Goal: Transaction & Acquisition: Purchase product/service

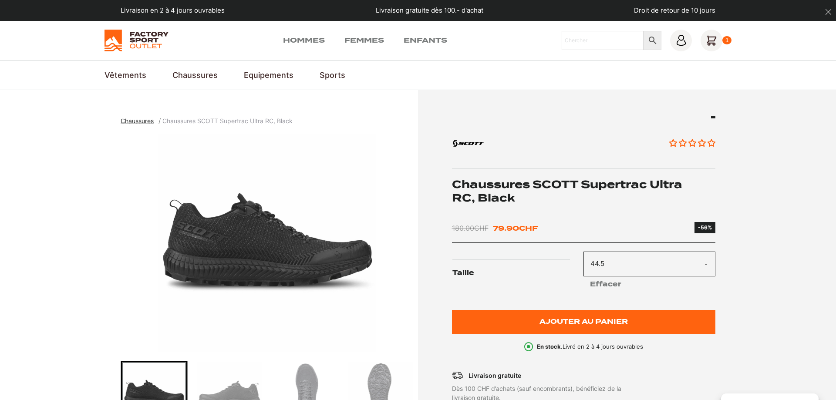
select select "44.5"
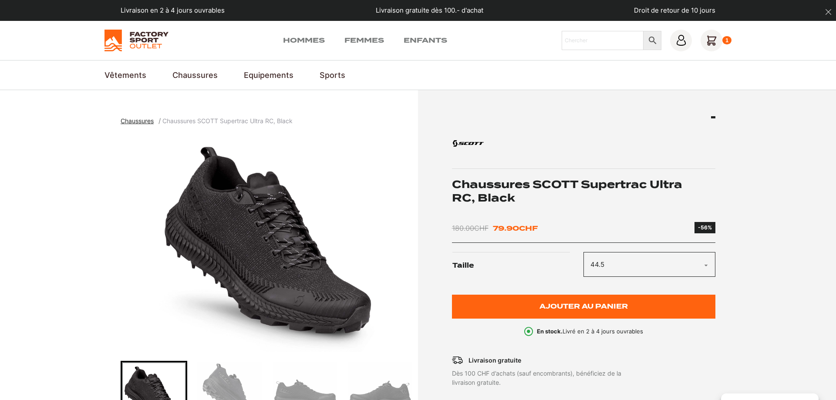
select select "44.5"
drag, startPoint x: 589, startPoint y: 185, endPoint x: 628, endPoint y: 189, distance: 39.4
click at [628, 189] on h1 "Chaussures SCOTT Supertrac Ultra RC, Black" at bounding box center [584, 191] width 264 height 27
click at [747, 206] on section "Chaussures Chaussures SCOTT Supertrac Ultra RC, Black Aucun avis" at bounding box center [418, 329] width 836 height 478
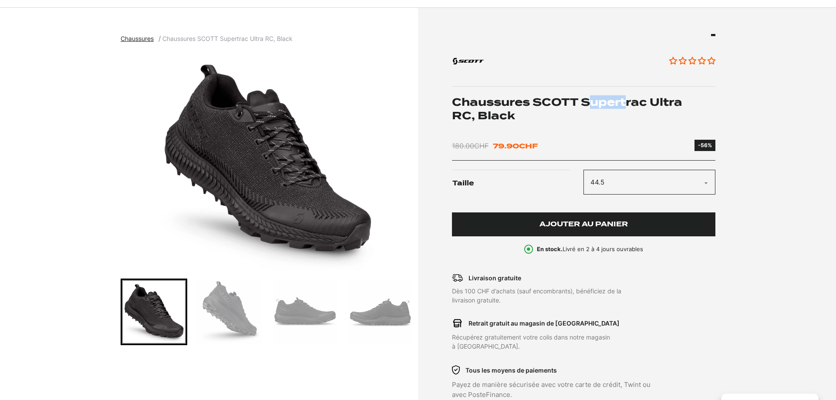
scroll to position [133, 0]
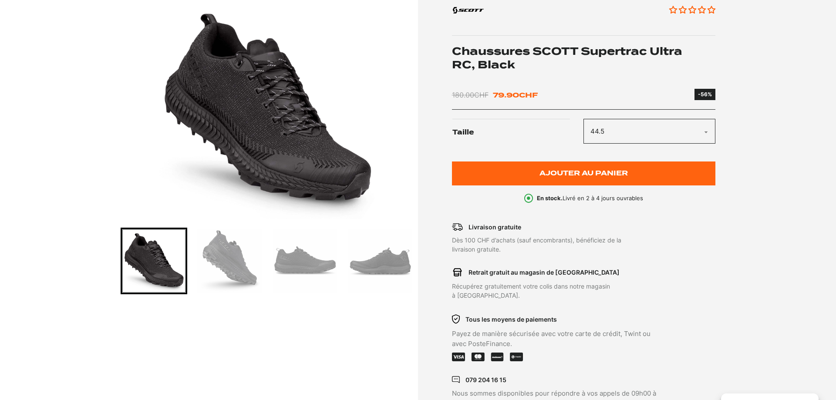
click at [658, 47] on h1 "Chaussures SCOTT Supertrac Ultra RC, Black" at bounding box center [584, 57] width 264 height 27
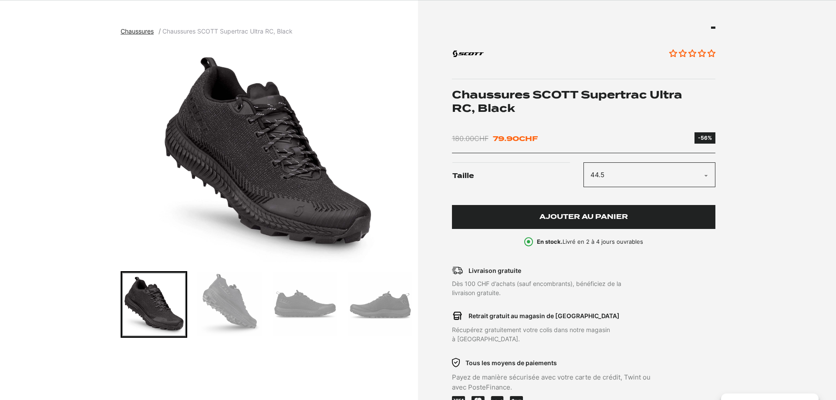
scroll to position [89, 0]
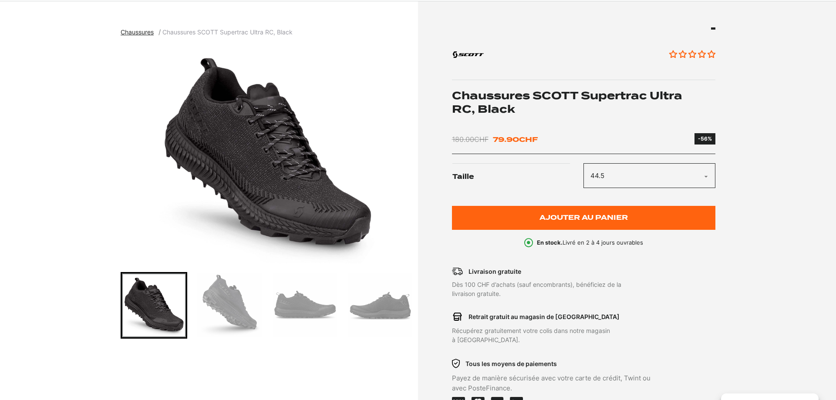
click at [230, 304] on img "Go to slide 2" at bounding box center [229, 306] width 64 height 64
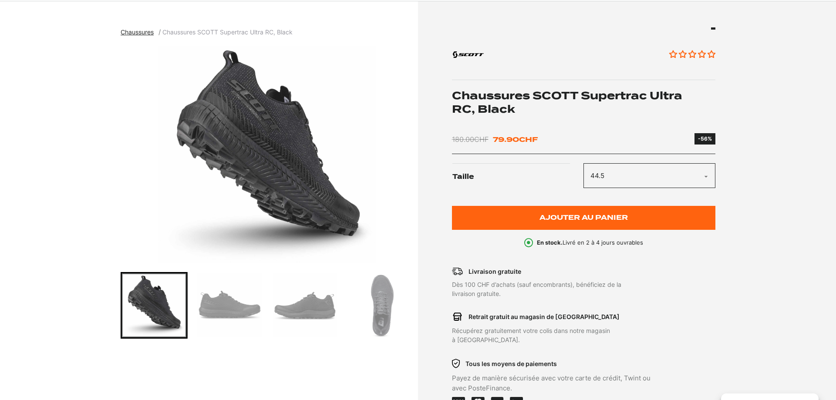
click at [301, 301] on img "Go to slide 4" at bounding box center [305, 306] width 64 height 64
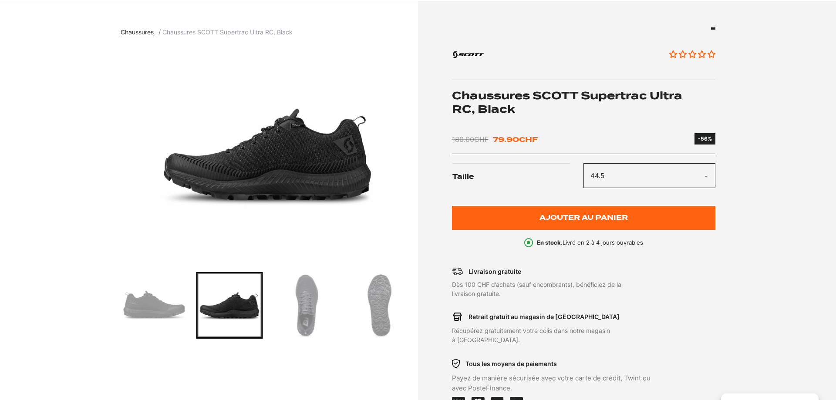
click at [183, 311] on img "Go to slide 3" at bounding box center [154, 306] width 64 height 64
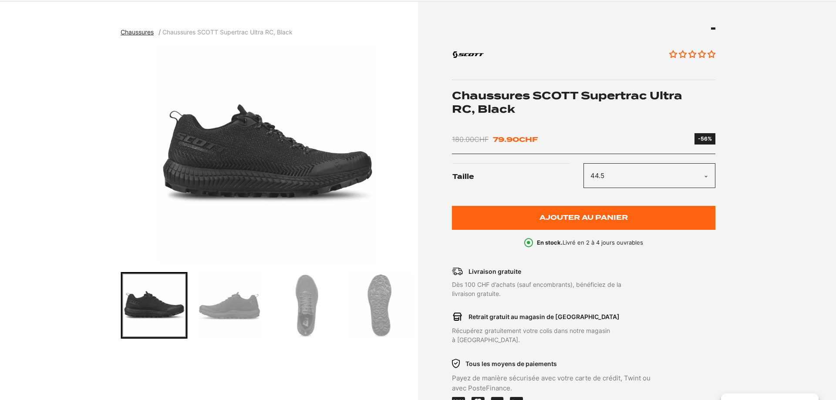
click at [137, 316] on img "Go to slide 3" at bounding box center [154, 306] width 64 height 64
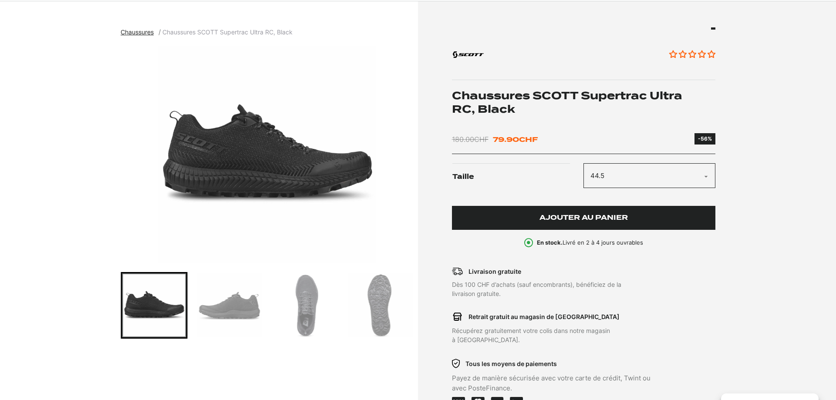
click at [600, 215] on span "Ajouter au panier" at bounding box center [584, 217] width 88 height 7
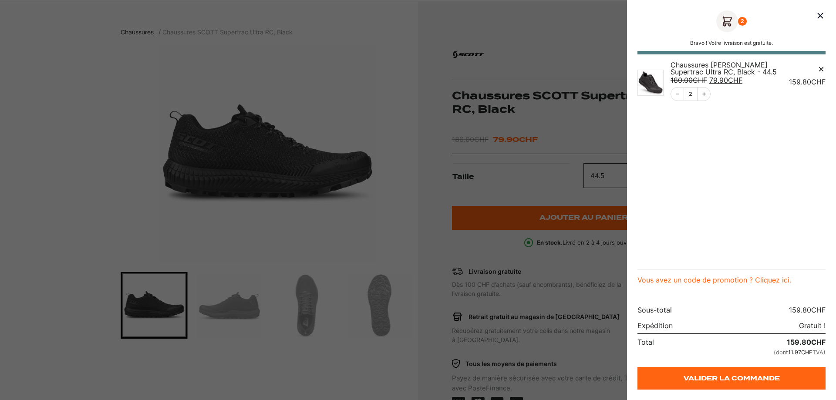
click at [816, 82] on span "CHF" at bounding box center [819, 82] width 14 height 9
click at [677, 95] on icon "Décrémentation" at bounding box center [677, 93] width 5 height 5
click at [473, 324] on div at bounding box center [418, 200] width 836 height 400
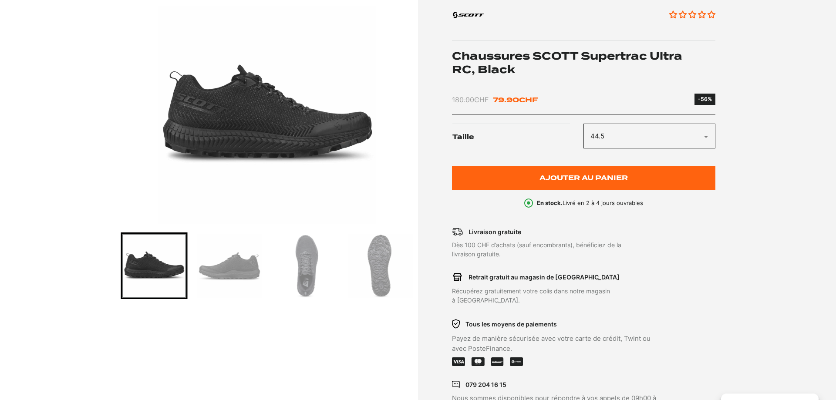
scroll to position [0, 0]
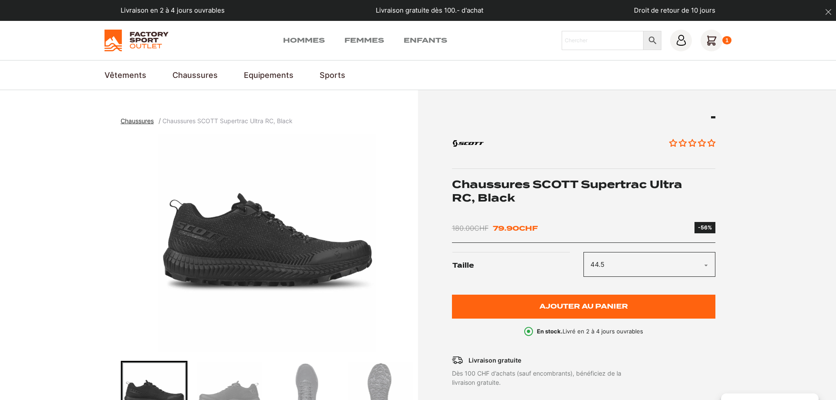
click at [712, 41] on icon at bounding box center [711, 40] width 9 height 9
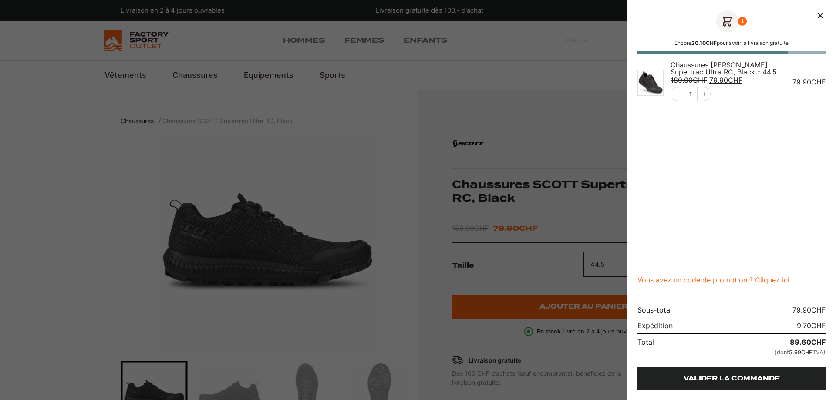
click at [759, 379] on link "Valider la commande" at bounding box center [732, 378] width 188 height 23
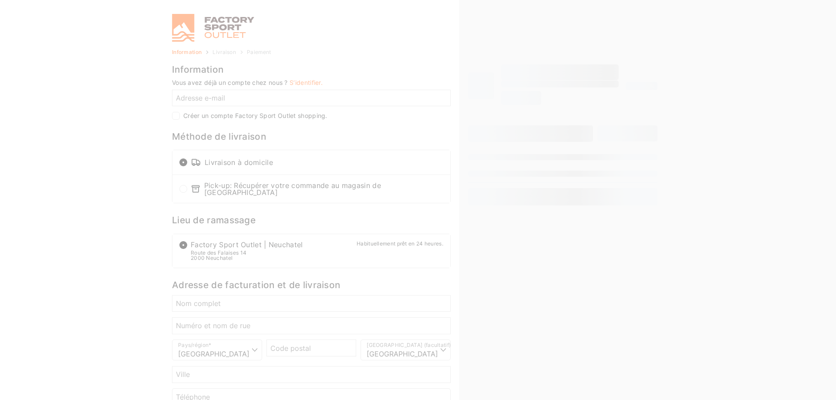
select select "NE"
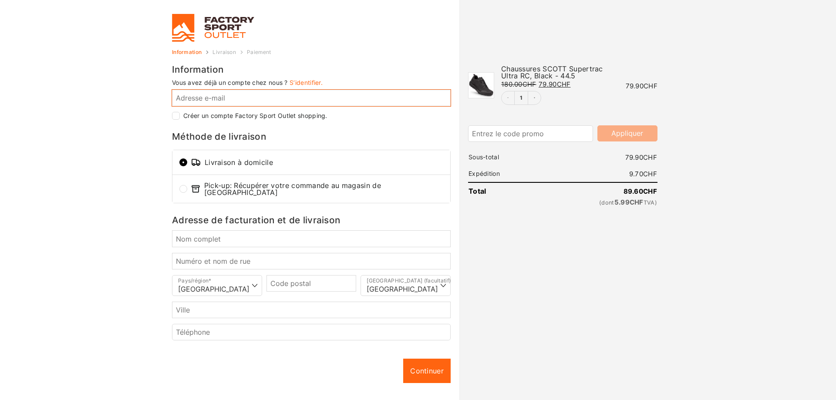
click at [198, 91] on input "Adresse e-mail *" at bounding box center [311, 98] width 279 height 17
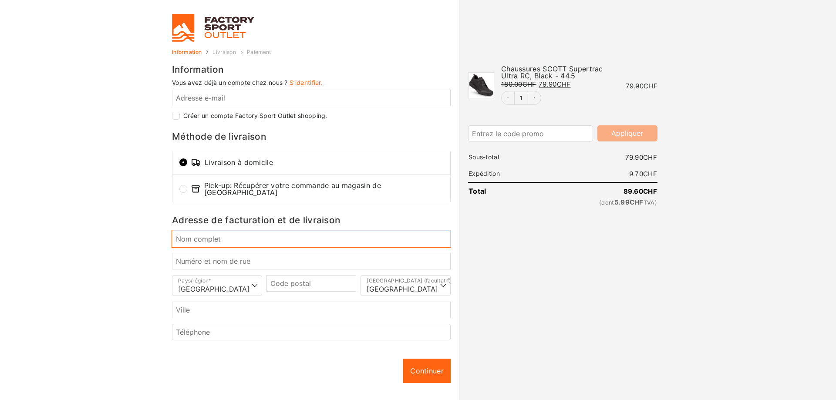
click at [236, 240] on input "Nom complet *" at bounding box center [311, 238] width 279 height 17
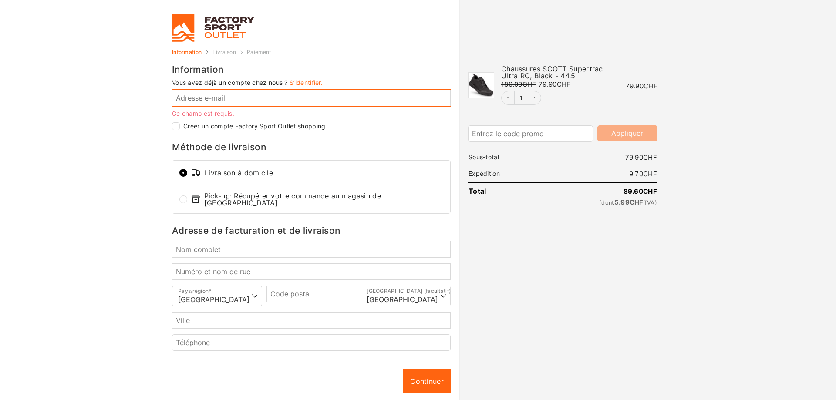
click at [209, 103] on input "Adresse e-mail *" at bounding box center [311, 98] width 279 height 17
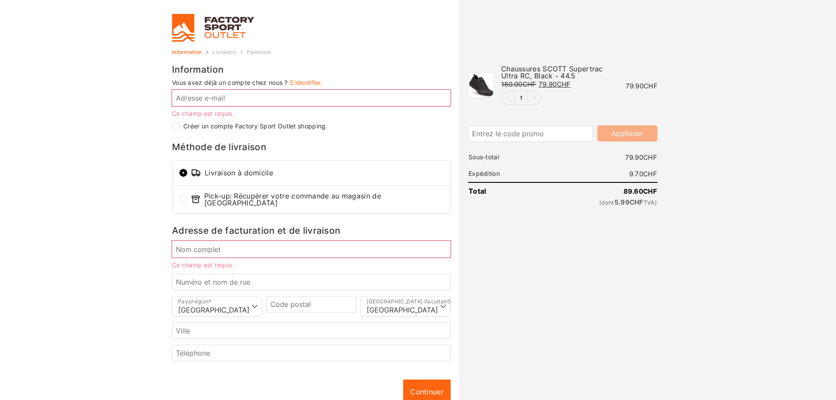
click at [176, 126] on input "Créer un compte Factory Sport Outlet shopping." at bounding box center [176, 126] width 8 height 8
checkbox input "true"
click at [216, 99] on input "Adresse e-mail *" at bounding box center [311, 98] width 279 height 17
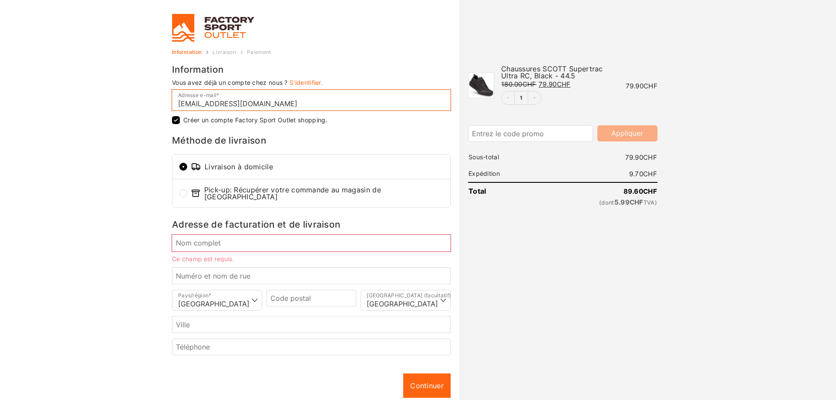
click at [277, 98] on input "[EMAIL_ADDRESS][DOMAIN_NAME]" at bounding box center [311, 100] width 279 height 21
type input "[EMAIL_ADDRESS][DOMAIN_NAME]"
click at [229, 240] on input "Nom complet *" at bounding box center [311, 243] width 279 height 17
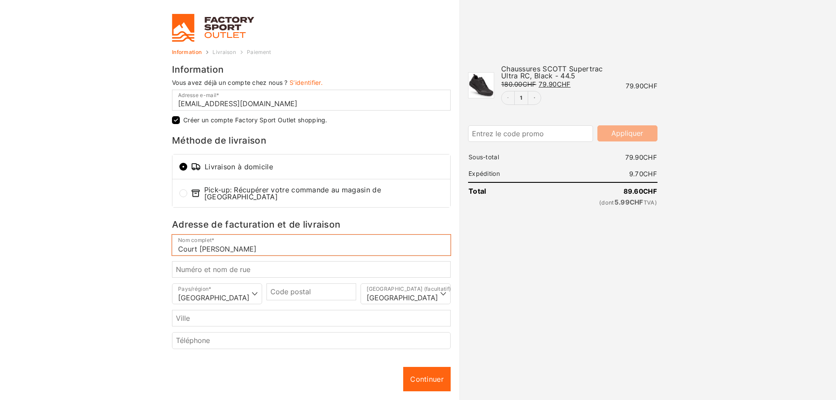
type input "Court [PERSON_NAME]"
click at [205, 265] on input "Numéro et nom de rue *" at bounding box center [311, 269] width 279 height 17
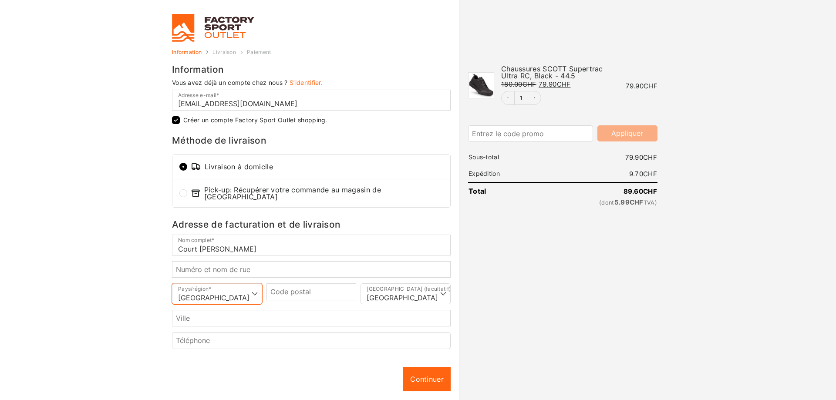
click at [172, 284] on select "Sélectionner un pays/région… Allemagne Autriche France Italie Suisse *" at bounding box center [217, 294] width 90 height 21
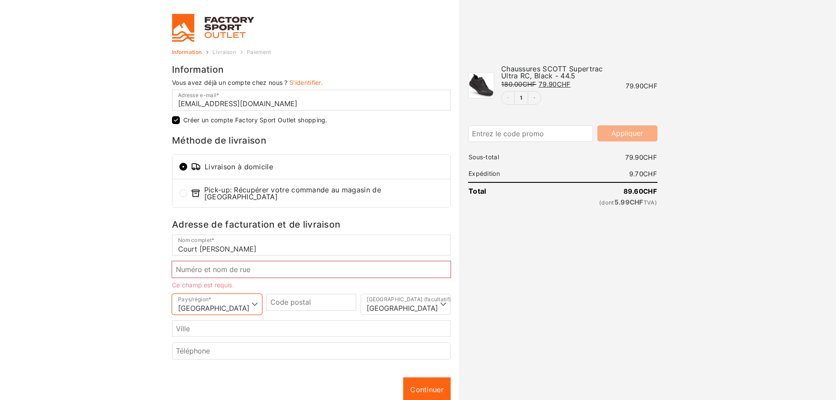
select select "FR"
click option "[GEOGRAPHIC_DATA]" at bounding box center [0, 0] width 0 height 0
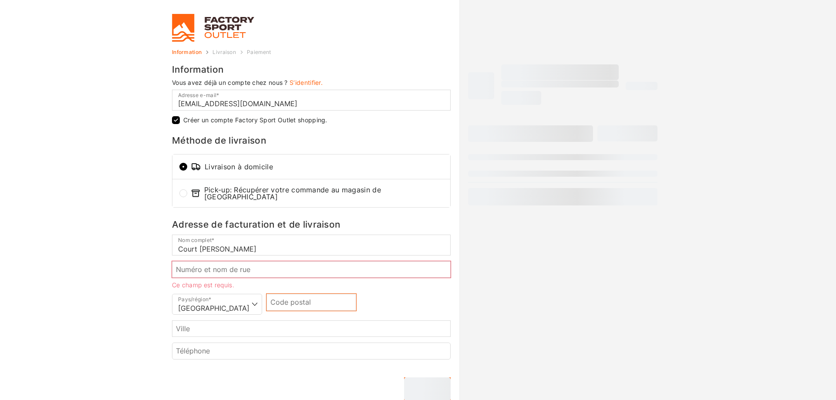
click at [299, 306] on input "Code postal *" at bounding box center [312, 302] width 90 height 17
type input "1"
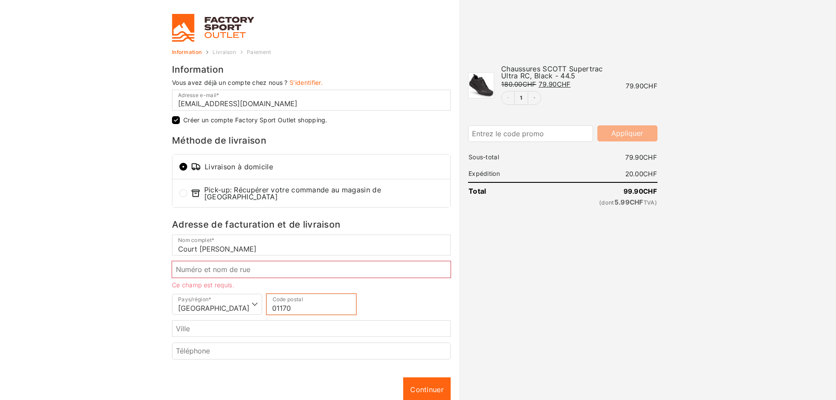
type input "01170"
click at [299, 335] on div "Ville *" at bounding box center [311, 332] width 283 height 22
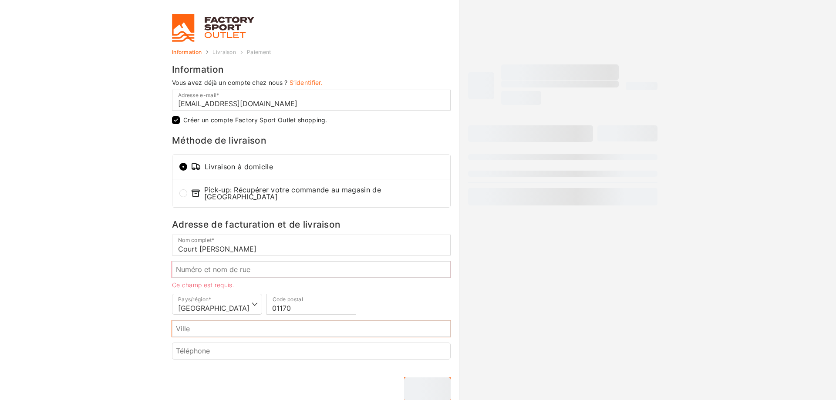
click at [297, 330] on input "Ville *" at bounding box center [311, 329] width 279 height 17
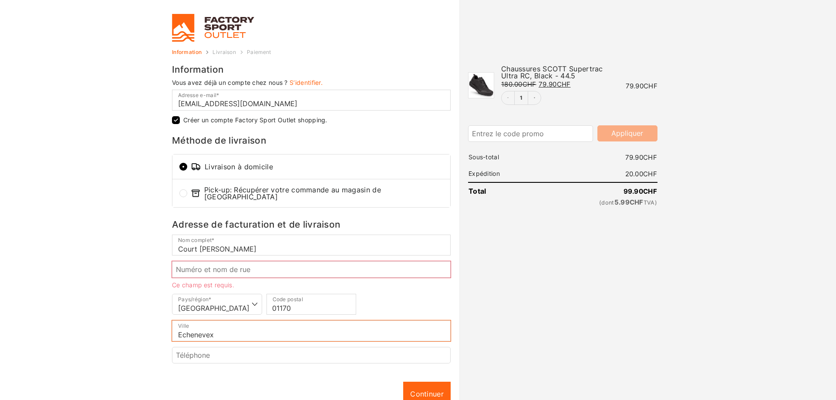
type input "Echenevex"
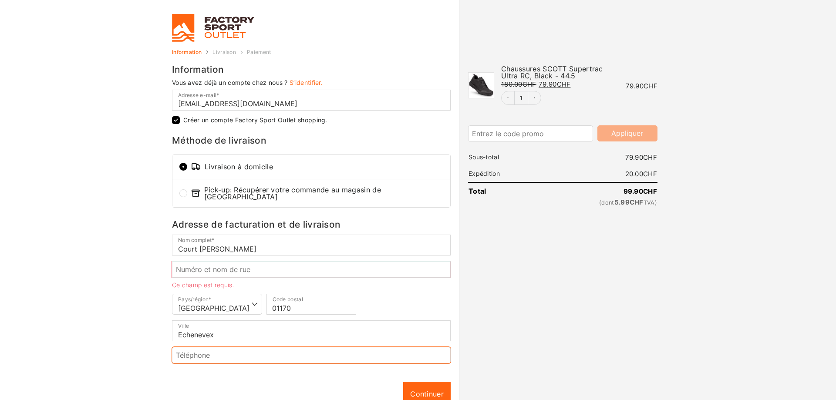
click at [276, 353] on input "Téléphone *" at bounding box center [311, 355] width 279 height 17
type input "+33 6 14 43 55 82"
click at [349, 267] on input "Numéro et nom de rue *" at bounding box center [311, 269] width 279 height 17
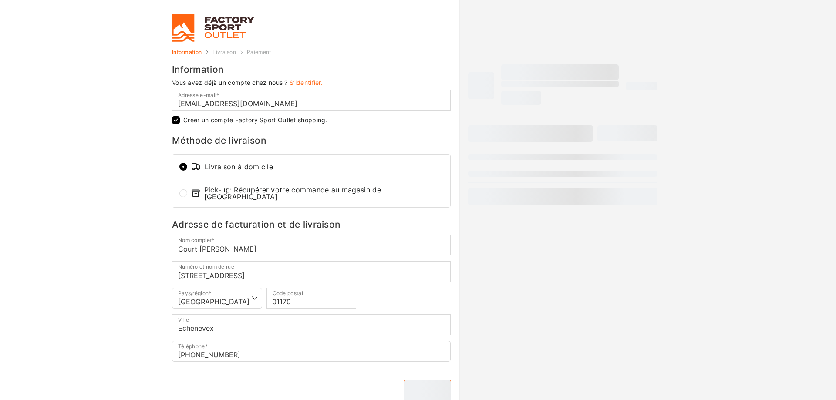
type input "[STREET_ADDRESS]"
type input "Échenevex"
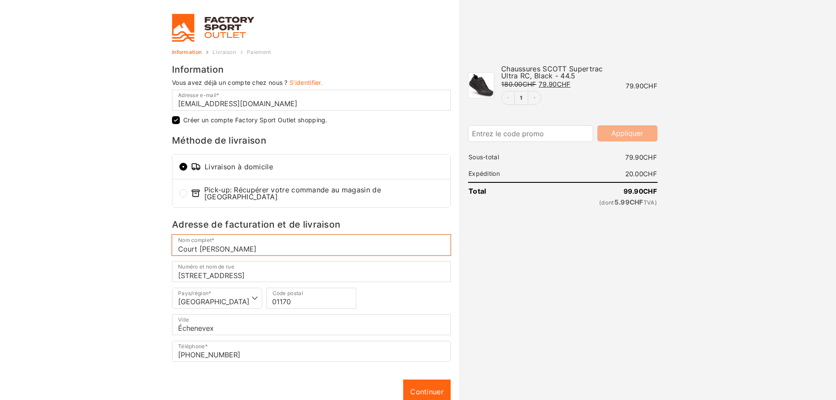
click at [220, 244] on input "Court [PERSON_NAME]" at bounding box center [311, 245] width 279 height 21
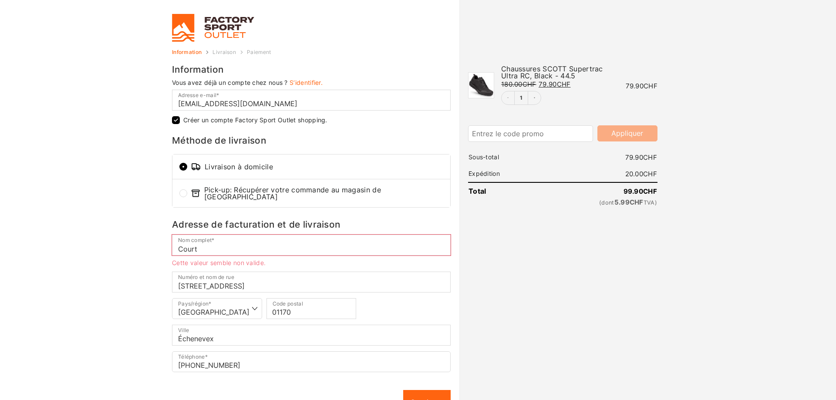
click at [92, 298] on body "Gérer le consentement Pour offrir les meilleures expériences, nous utilisons de…" at bounding box center [418, 200] width 836 height 400
click at [215, 235] on input "Court" at bounding box center [311, 245] width 279 height 21
click at [206, 245] on input "Court" at bounding box center [311, 245] width 279 height 21
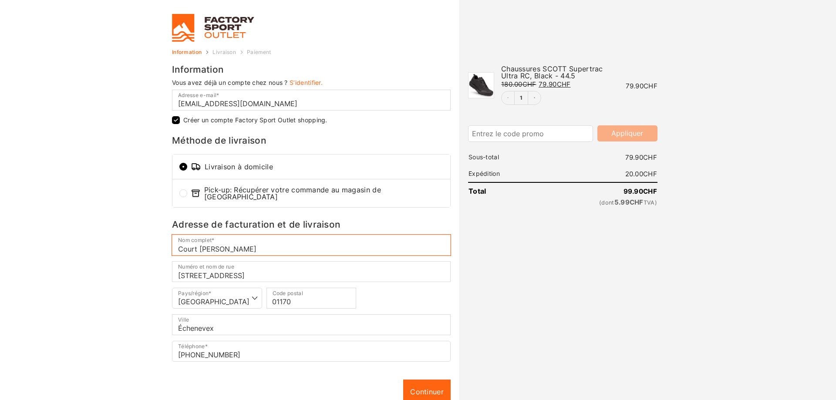
type input "Court [PERSON_NAME]"
click at [73, 232] on body "Gérer le consentement Pour offrir les meilleures expériences, nous utilisons de…" at bounding box center [418, 200] width 836 height 400
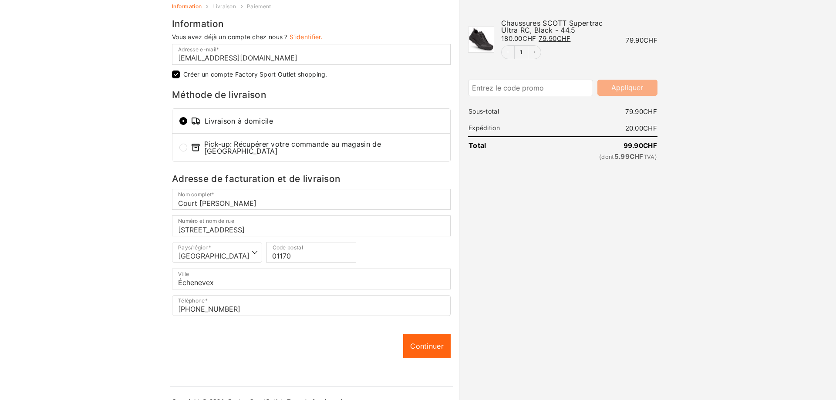
scroll to position [58, 0]
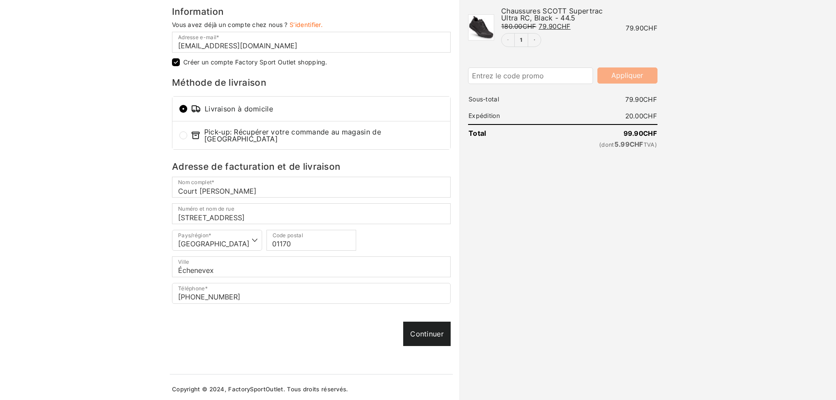
click at [417, 328] on link "Continuer" at bounding box center [426, 334] width 47 height 24
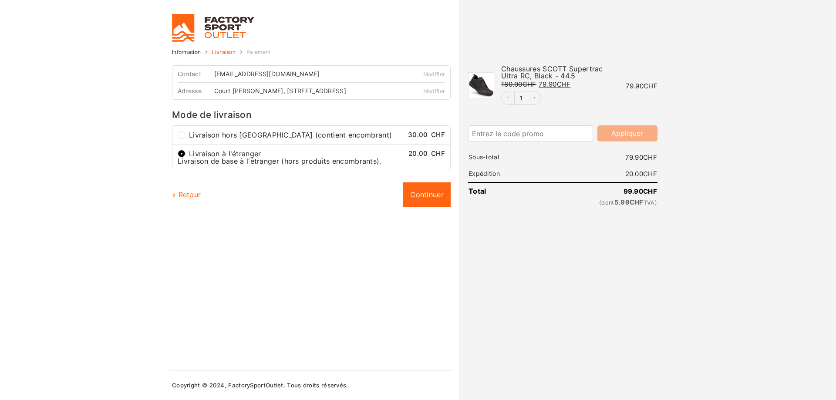
click at [339, 292] on div "Contact court.remy2@gmail.com Modifier Adresse Court Rémy, 69 Rue de Reveriaz, …" at bounding box center [311, 217] width 279 height 305
click at [421, 200] on link "Continuer" at bounding box center [426, 195] width 47 height 24
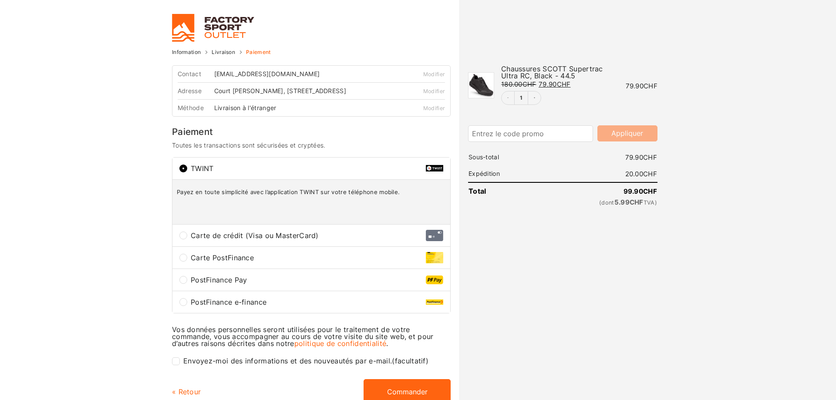
scroll to position [68, 0]
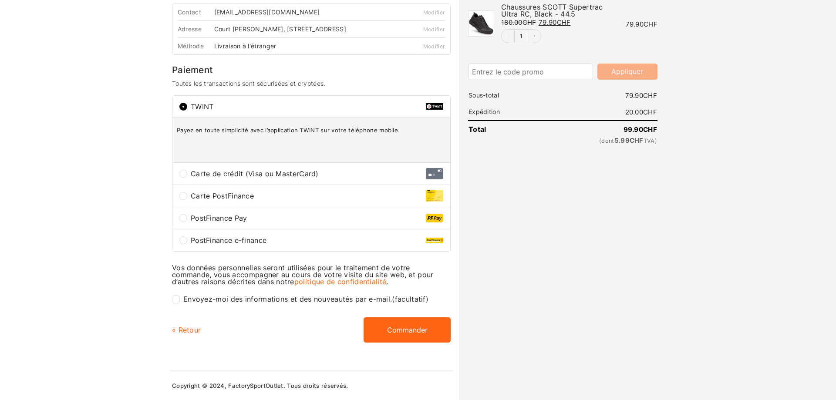
click at [181, 177] on div "Carte de crédit (Visa ou MasterCard)" at bounding box center [312, 174] width 278 height 22
radio input "true"
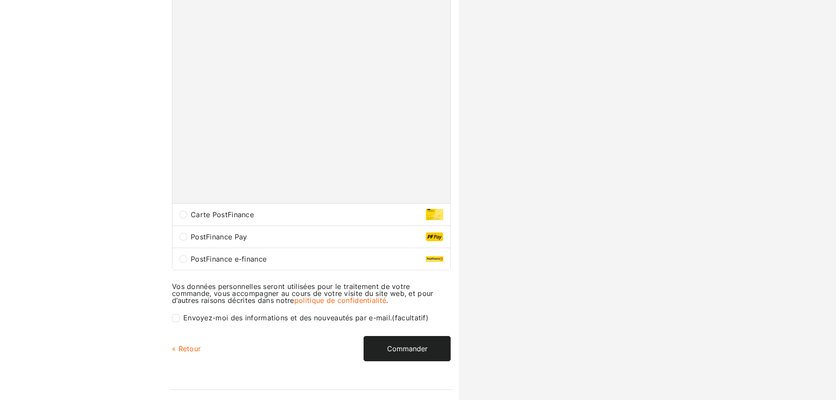
scroll to position [312, 0]
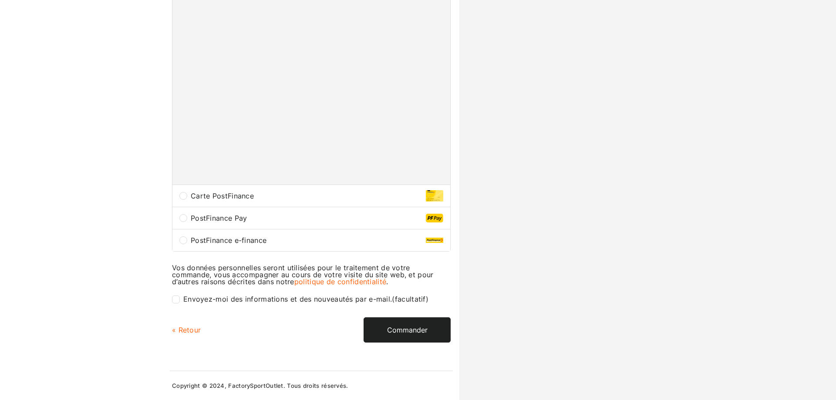
click at [421, 324] on button "Commander" at bounding box center [407, 330] width 87 height 25
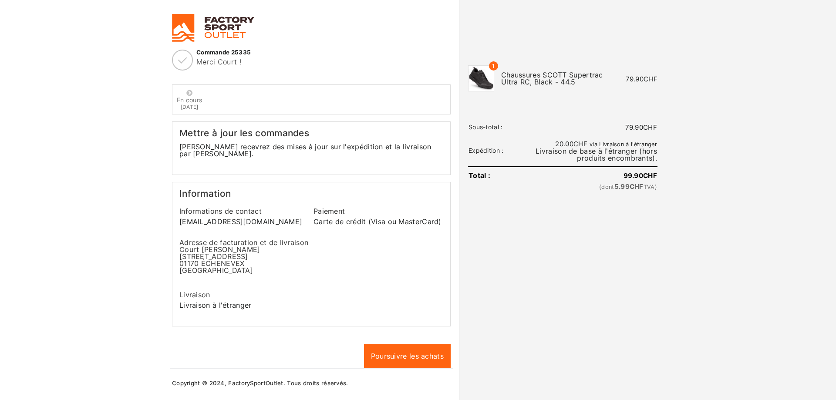
click at [203, 218] on p "[EMAIL_ADDRESS][DOMAIN_NAME]" at bounding box center [244, 221] width 130 height 7
click at [387, 243] on div "Adresse de facturation et de livraison Court [PERSON_NAME] [STREET_ADDRESS]" at bounding box center [311, 257] width 268 height 42
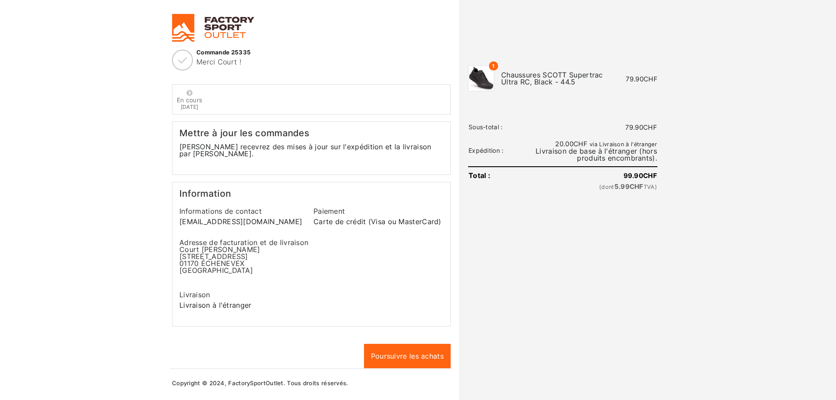
click at [221, 105] on ul "En cours [DATE]" at bounding box center [311, 99] width 269 height 20
